Goal: Information Seeking & Learning: Learn about a topic

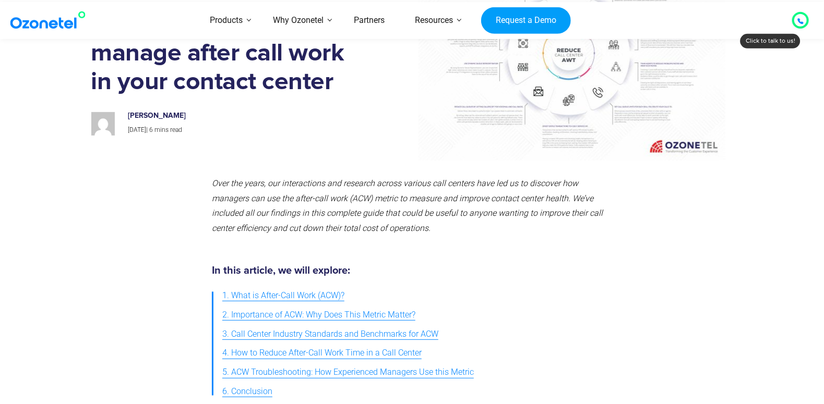
scroll to position [105, 0]
click at [22, 97] on section "Resources How to analyze and manage after call work in your contact center How …" at bounding box center [412, 57] width 824 height 215
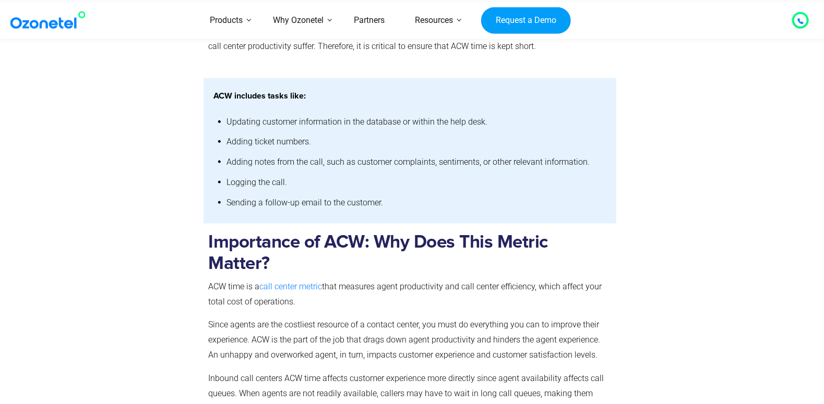
scroll to position [887, 0]
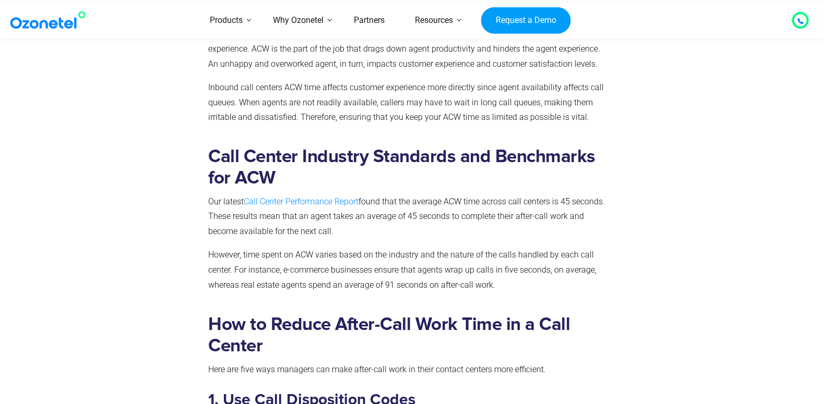
click at [309, 199] on span "Call Center Performance Report" at bounding box center [301, 202] width 115 height 10
drag, startPoint x: 418, startPoint y: 202, endPoint x: 485, endPoint y: 205, distance: 66.3
click at [485, 205] on span "found that the average ACW time across call centers is 45 seconds. These result…" at bounding box center [407, 217] width 397 height 40
drag, startPoint x: 485, startPoint y: 205, endPoint x: 451, endPoint y: 202, distance: 34.0
